Goal: Find specific page/section: Find specific page/section

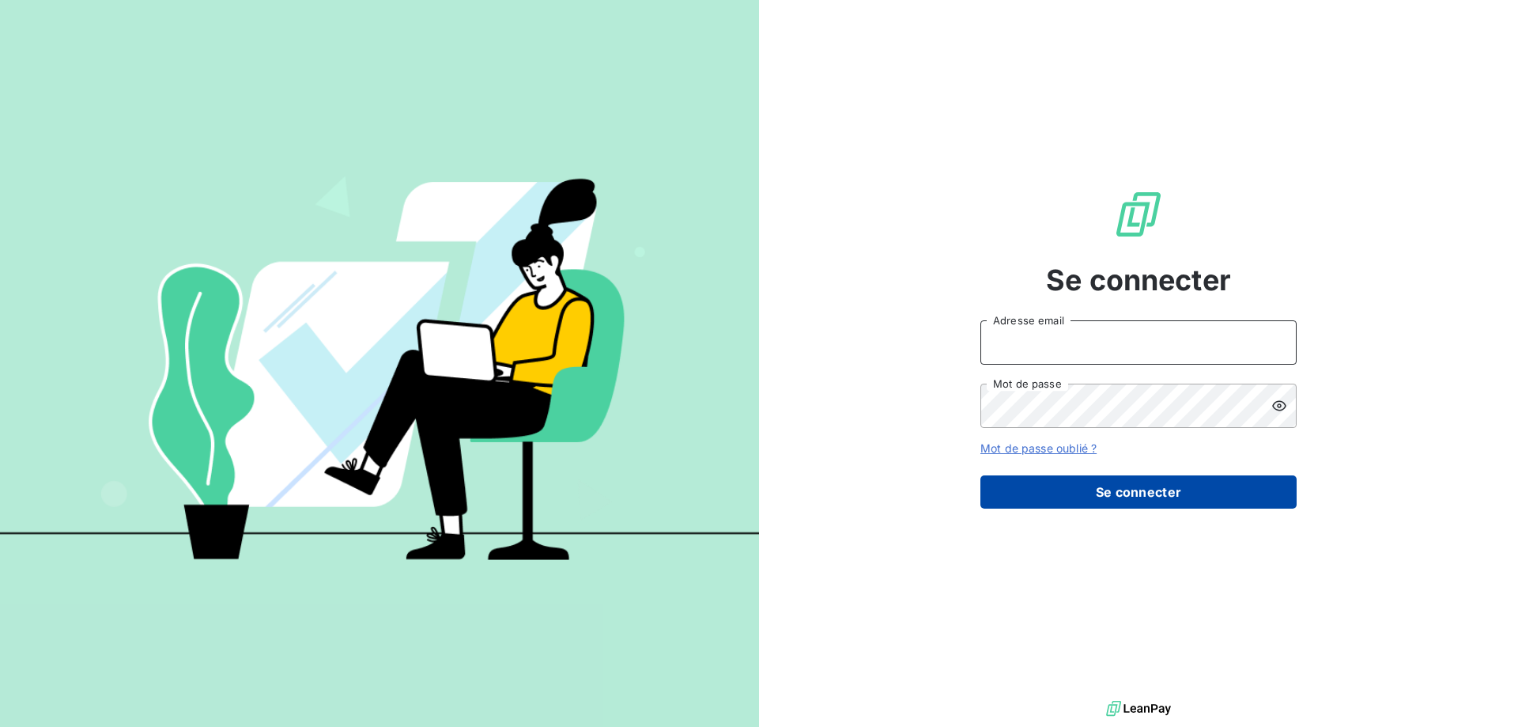
type input "[PERSON_NAME][EMAIL_ADDRESS][DOMAIN_NAME]"
click at [1236, 502] on button "Se connecter" at bounding box center [1138, 491] width 316 height 33
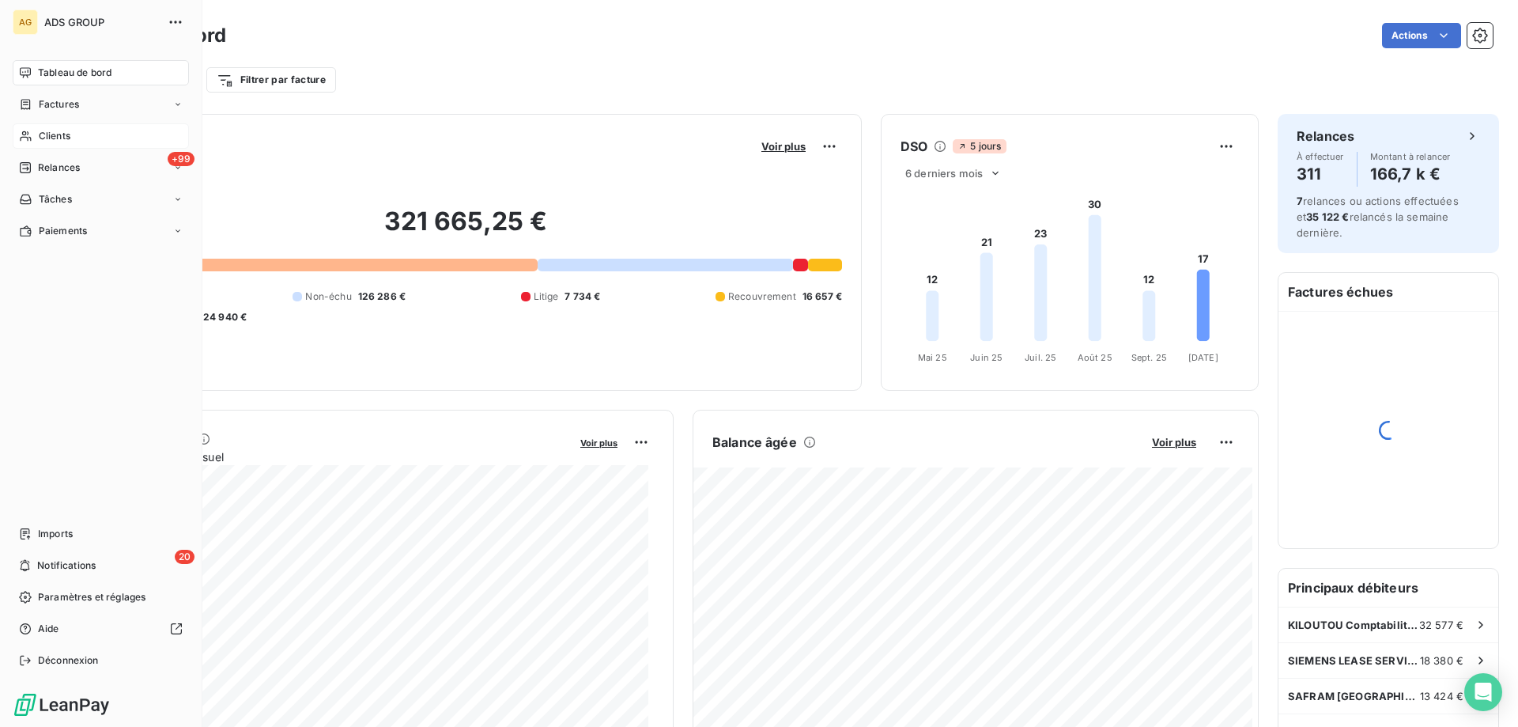
click at [35, 131] on div "Clients" at bounding box center [101, 135] width 176 height 25
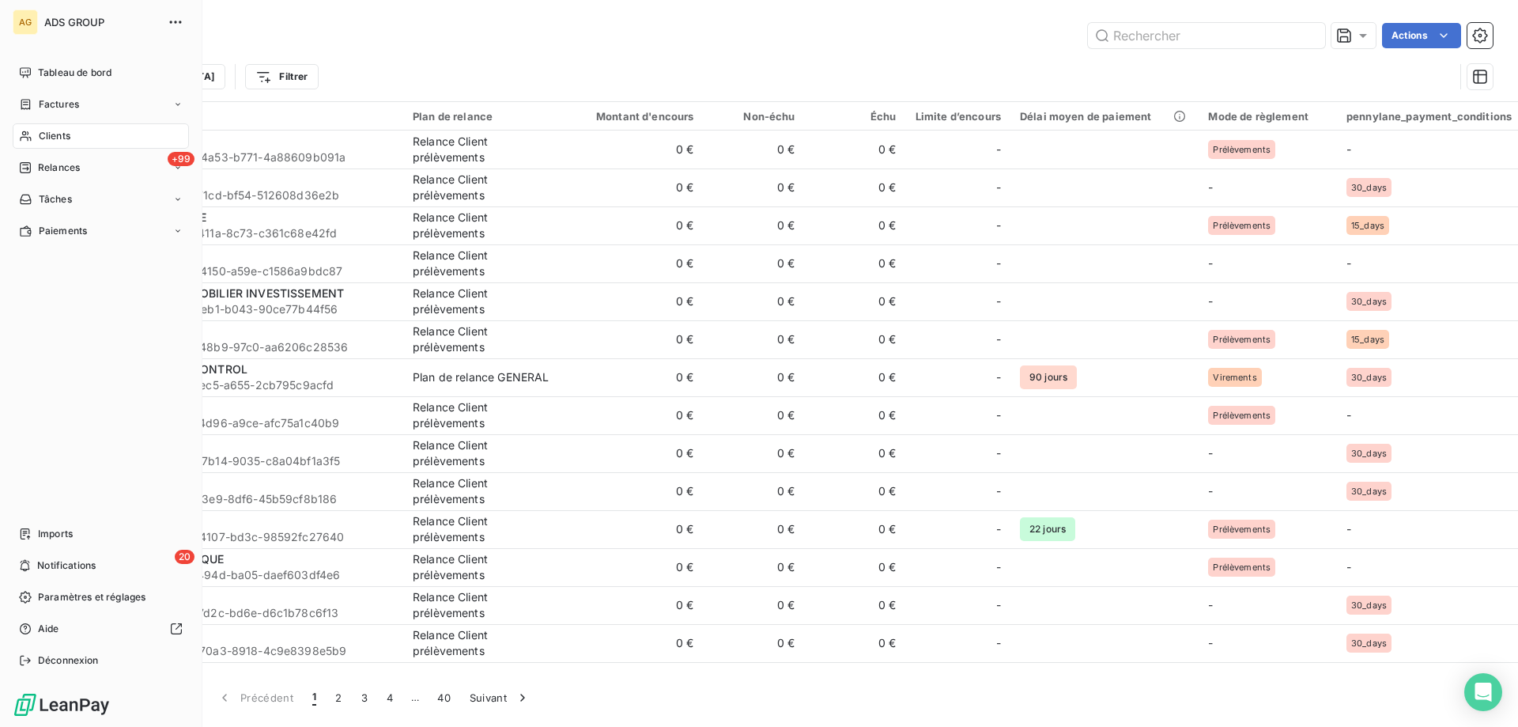
click at [59, 134] on span "Clients" at bounding box center [55, 136] width 32 height 14
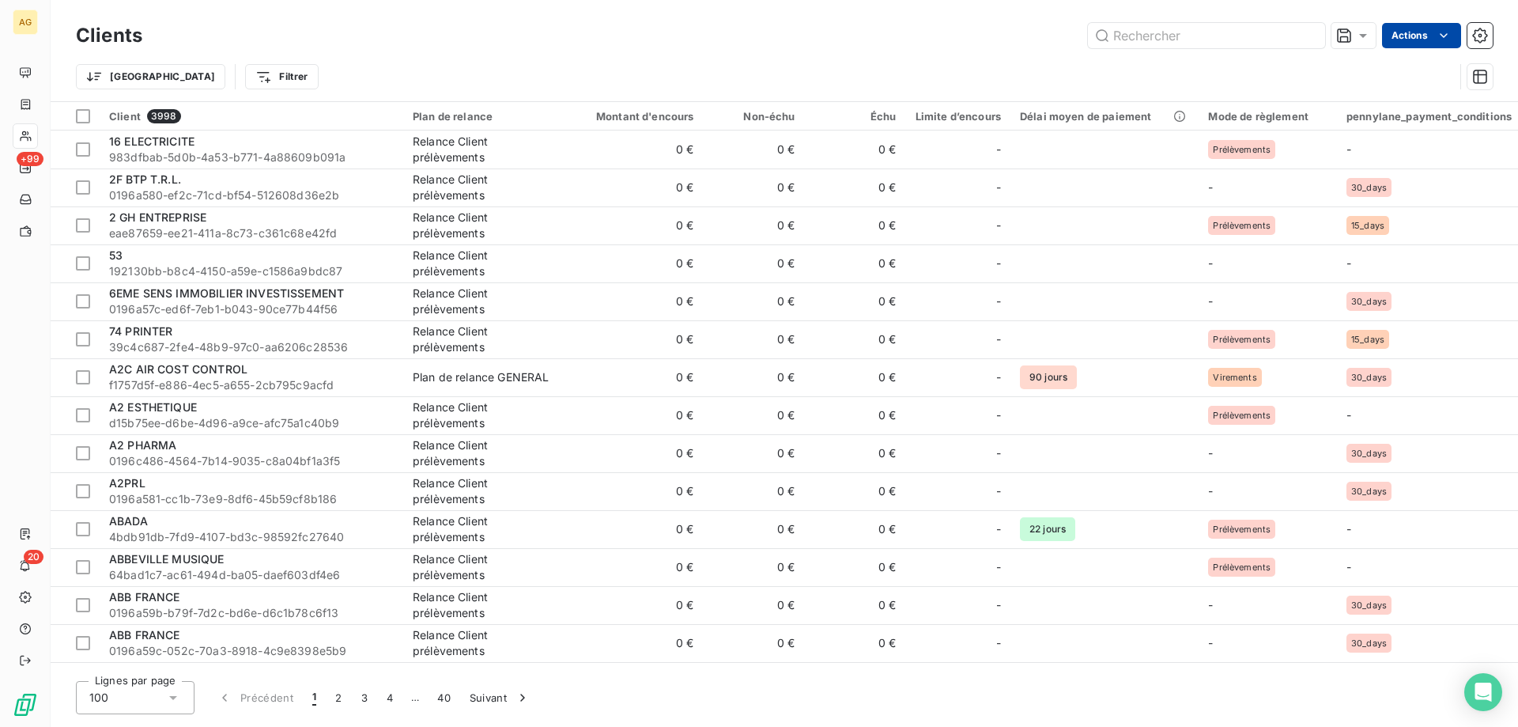
click at [1430, 30] on html "AG +99 20 Clients Actions Trier Filtrer Client 3998 Plan de relance Montant d'e…" at bounding box center [759, 363] width 1518 height 727
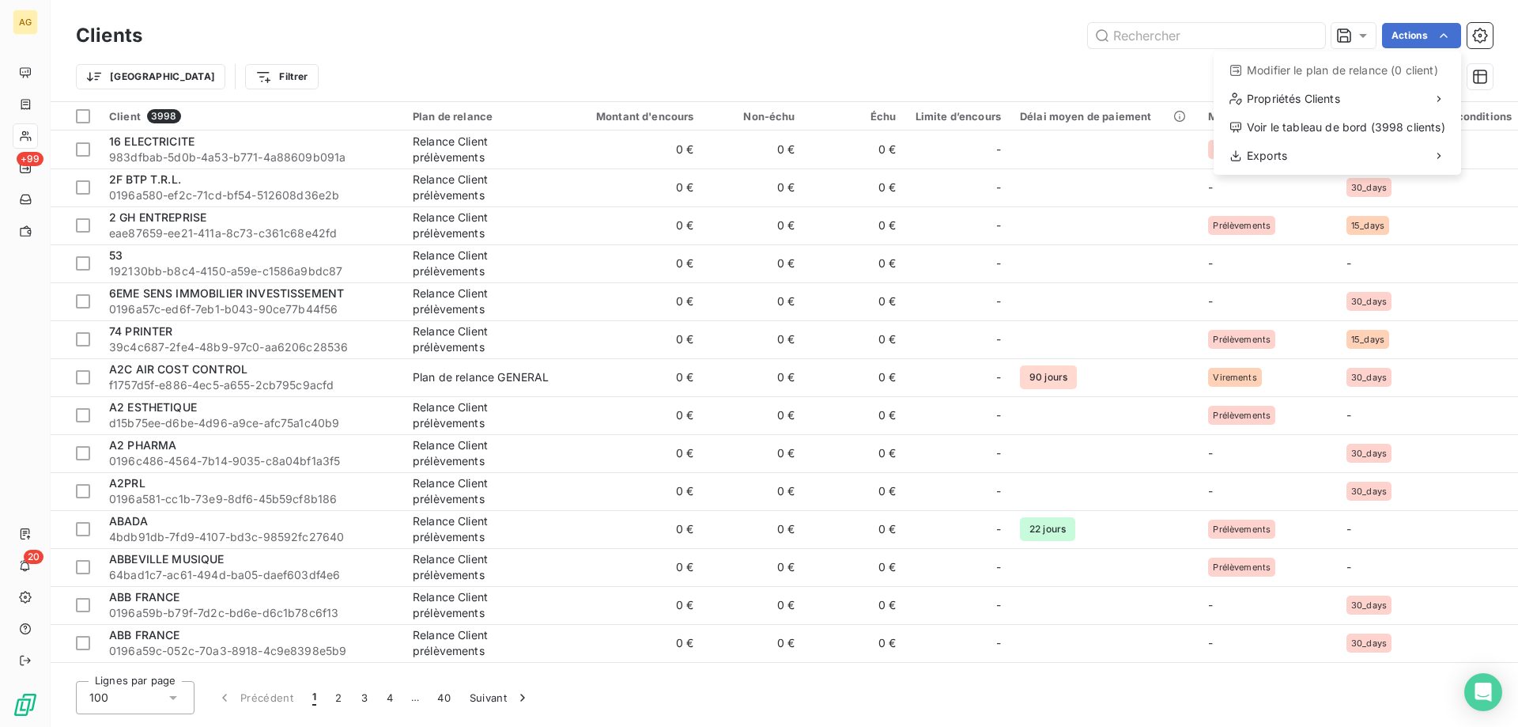
click at [1211, 42] on html "AG +99 20 Clients Actions Modifier le plan de relance (0 client) Propriétés Cli…" at bounding box center [759, 363] width 1518 height 727
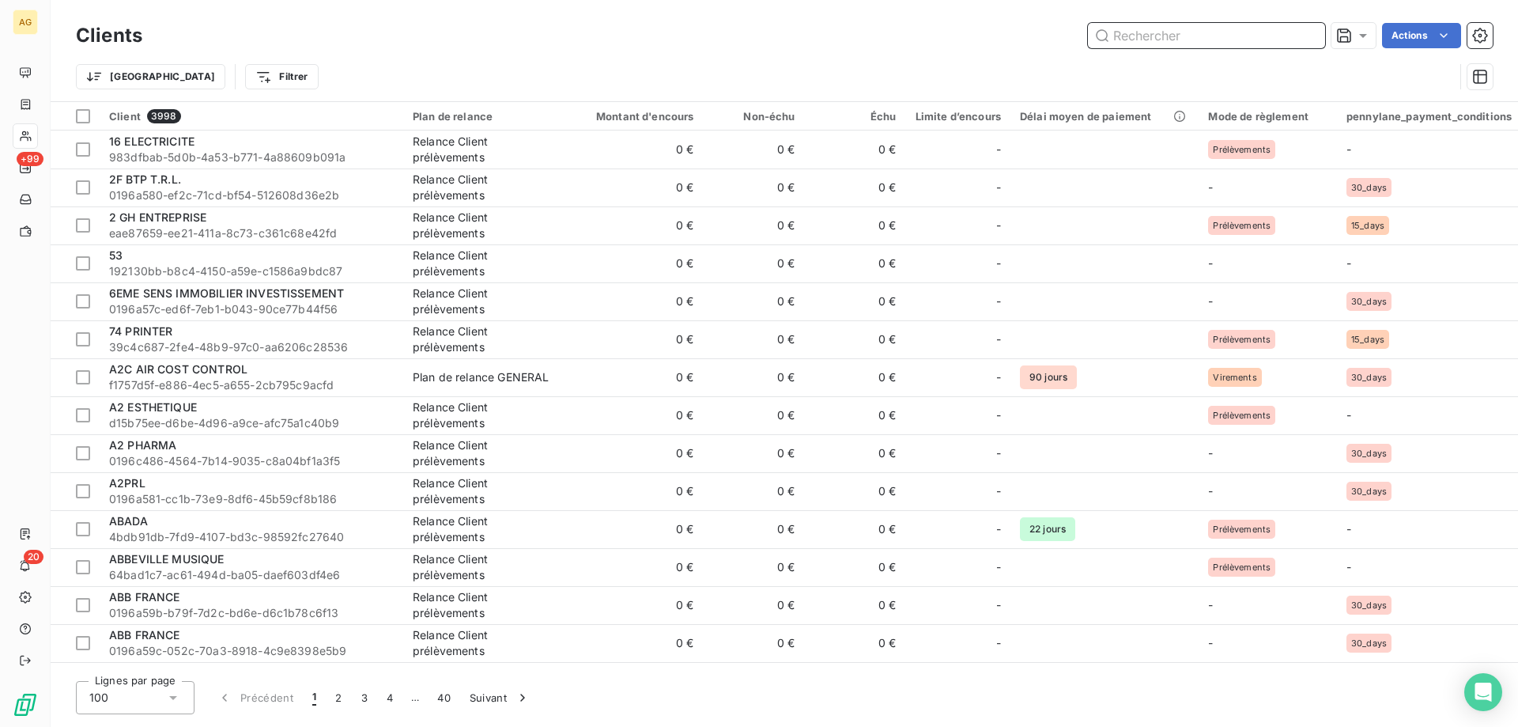
click at [1210, 40] on input "text" at bounding box center [1206, 35] width 237 height 25
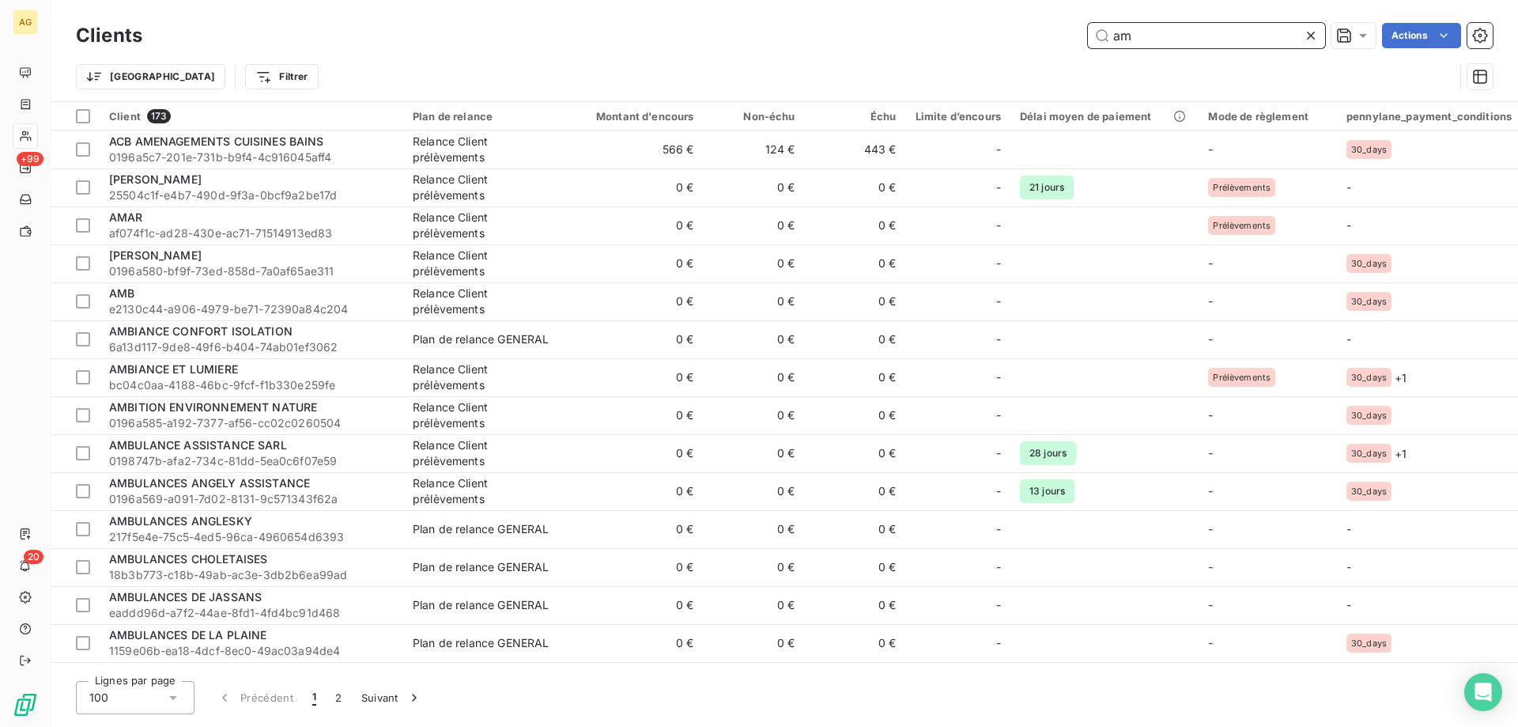
click at [1164, 39] on input "am" at bounding box center [1206, 35] width 237 height 25
click at [1062, 40] on div "am Actions" at bounding box center [826, 35] width 1331 height 25
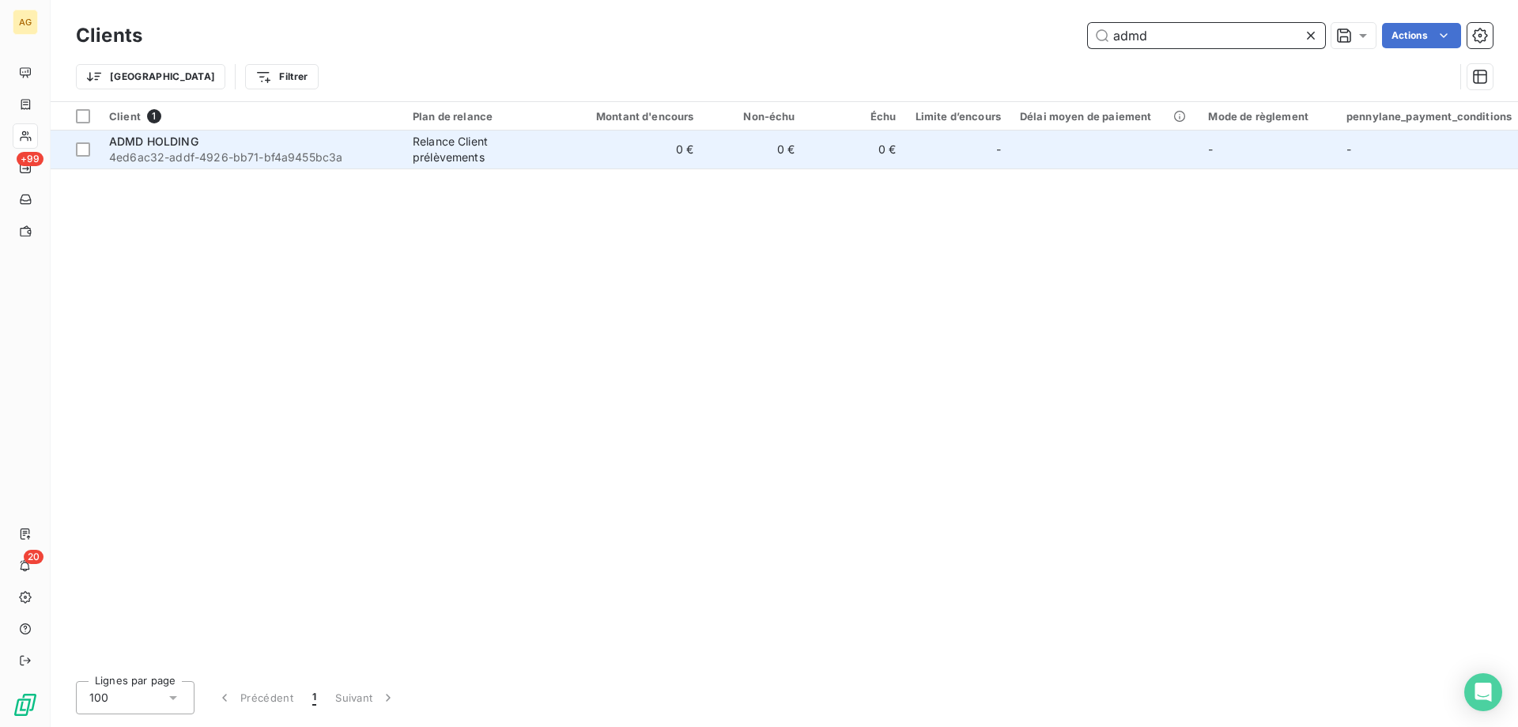
type input "admd"
click at [185, 149] on span "4ed6ac32-addf-4926-bb71-bf4a9455bc3a" at bounding box center [251, 157] width 285 height 16
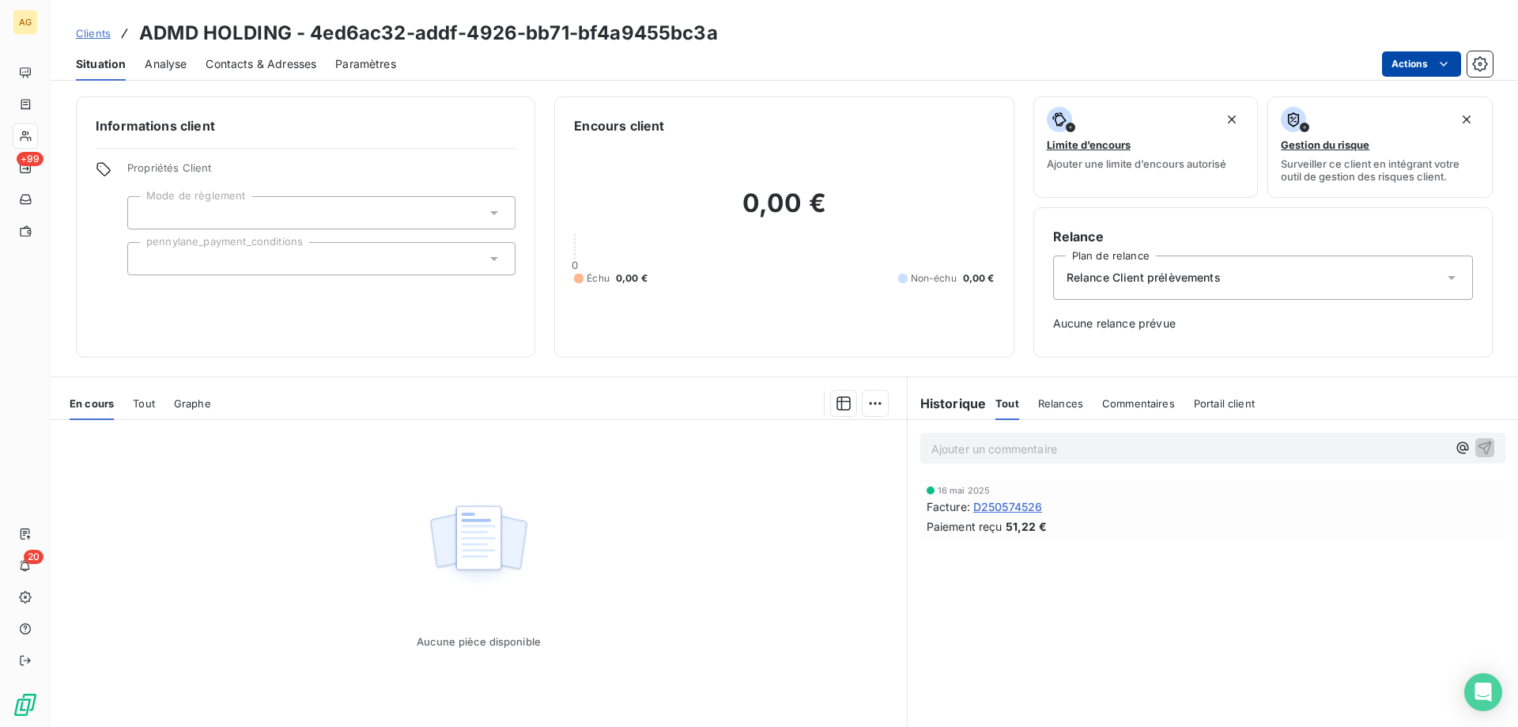
click at [1412, 70] on html "AG +99 20 Clients ADMD HOLDING - 4ed6ac32-addf-4926-bb71-bf4a9455bc3a Situation…" at bounding box center [759, 363] width 1518 height 727
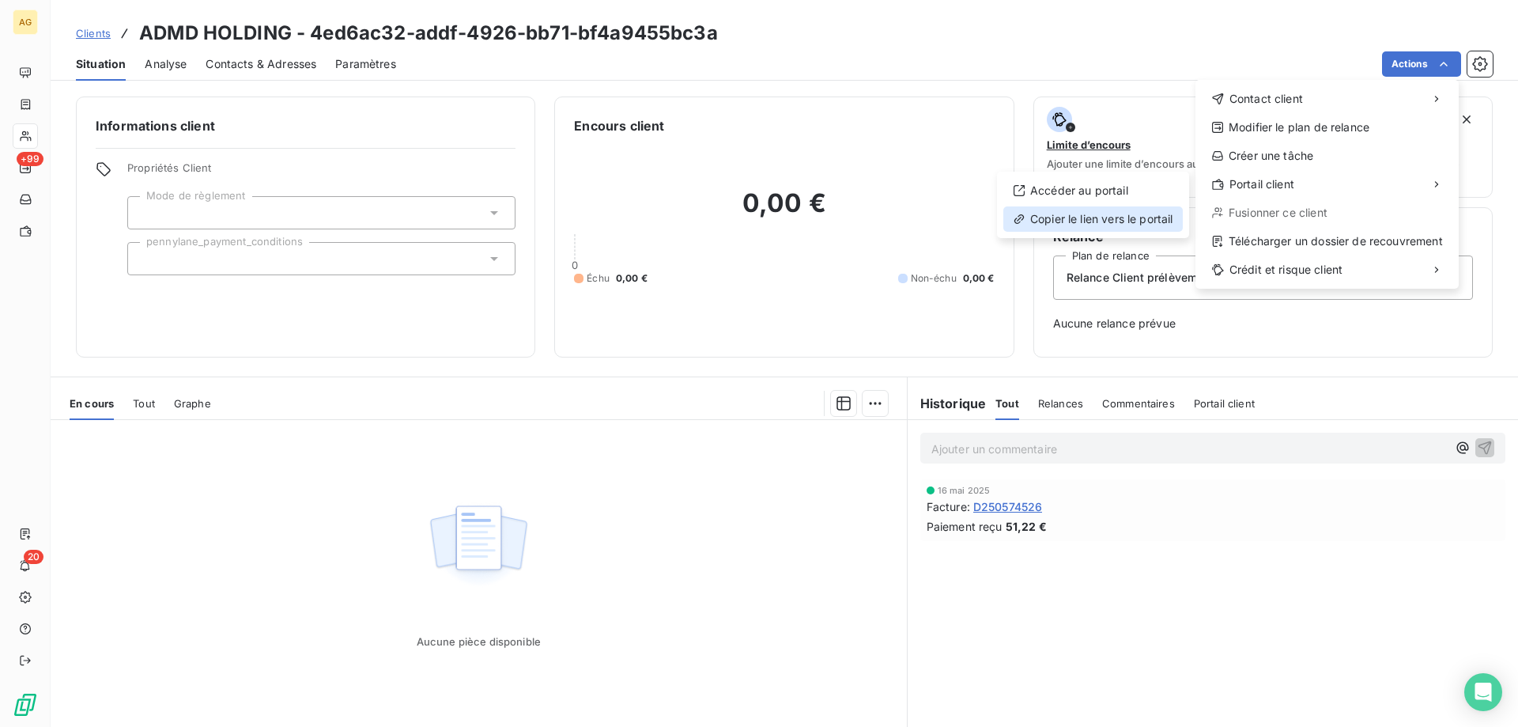
click at [1111, 210] on div "Copier le lien vers le portail" at bounding box center [1092, 218] width 179 height 25
